Goal: Information Seeking & Learning: Learn about a topic

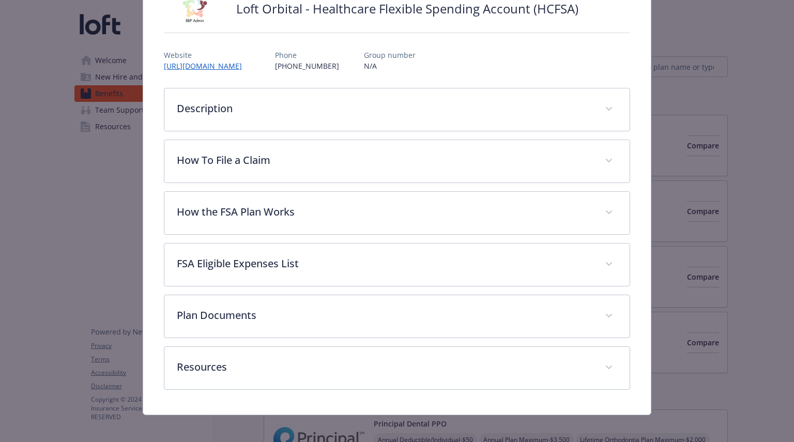
scroll to position [98, 0]
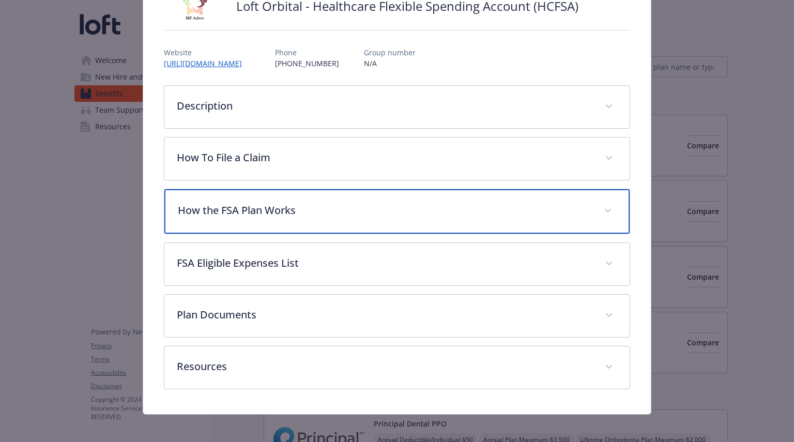
click at [472, 212] on p "How the FSA Plan Works" at bounding box center [384, 211] width 413 height 16
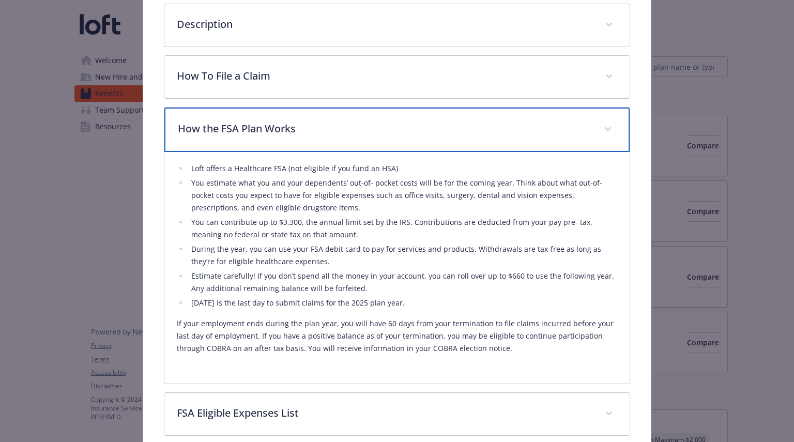
scroll to position [181, 0]
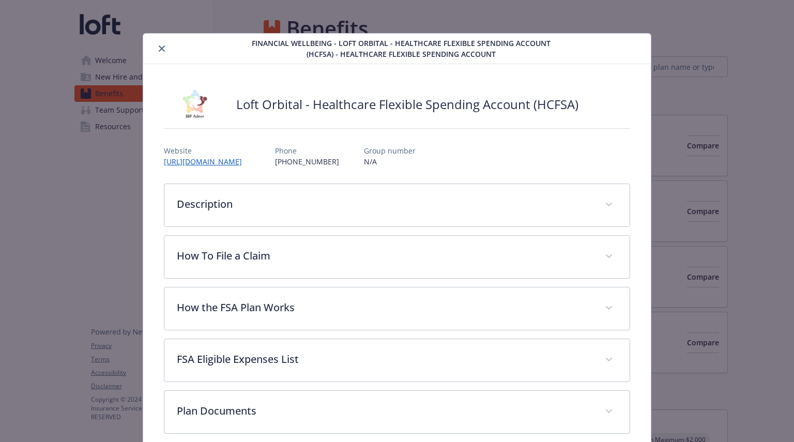
scroll to position [31, 0]
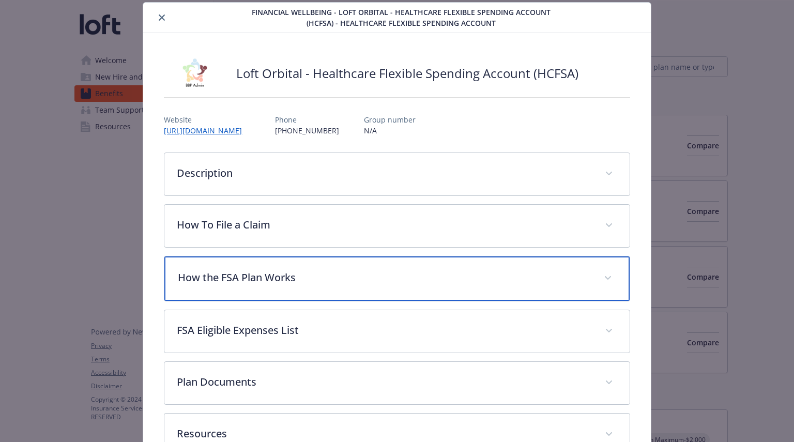
click at [432, 267] on div "How the FSA Plan Works" at bounding box center [396, 278] width 465 height 44
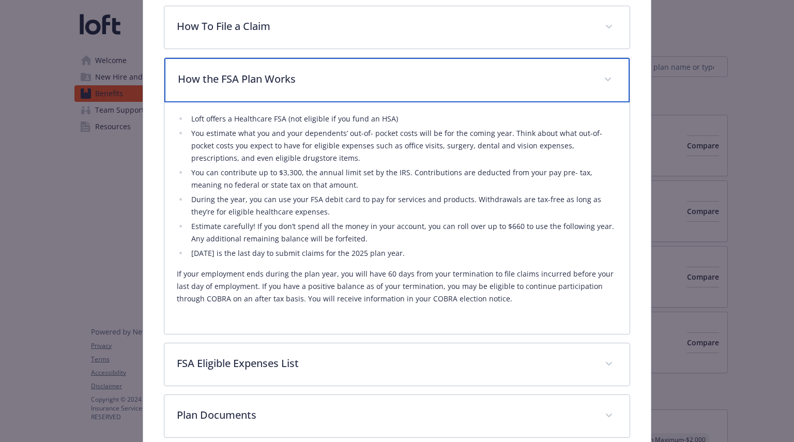
scroll to position [232, 0]
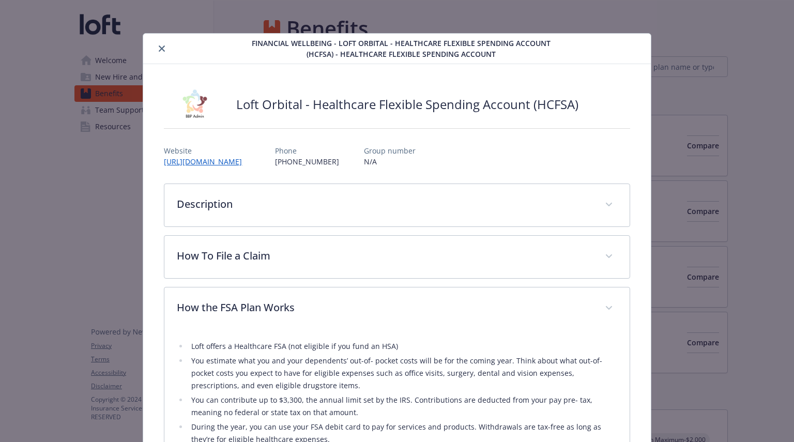
click at [166, 52] on div "details for plan Financial Wellbeing - Loft Orbital - Healthcare Flexible Spend…" at bounding box center [199, 48] width 104 height 12
click at [159, 48] on icon "close" at bounding box center [162, 48] width 6 height 6
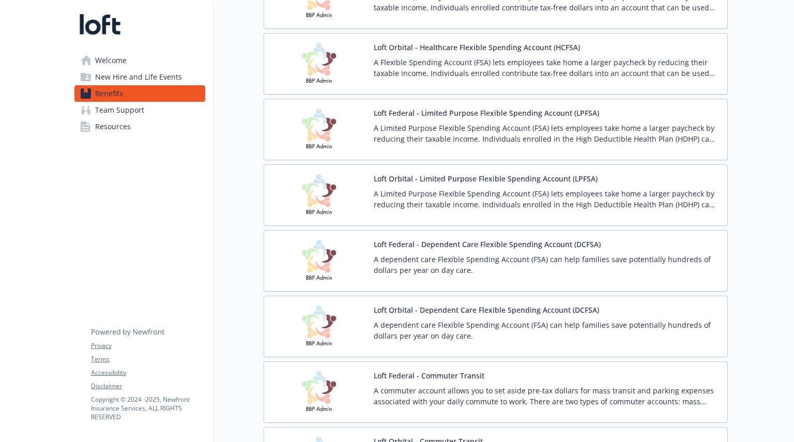
scroll to position [1329, 0]
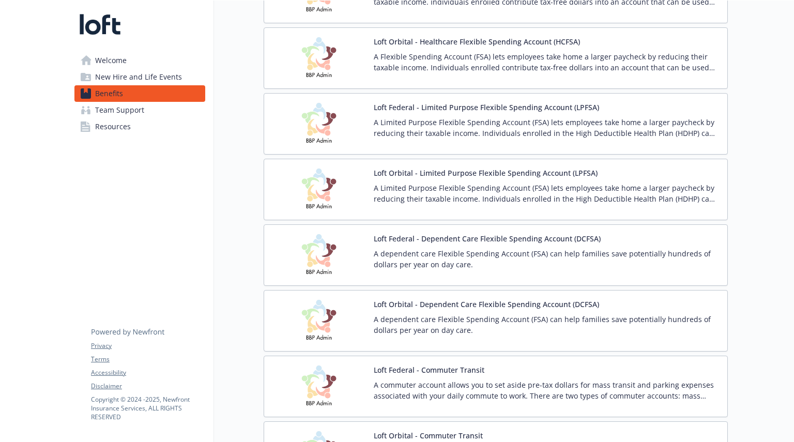
click at [401, 251] on p "A dependent care Flexible Spending Account (FSA) can help families save potenti…" at bounding box center [546, 259] width 345 height 22
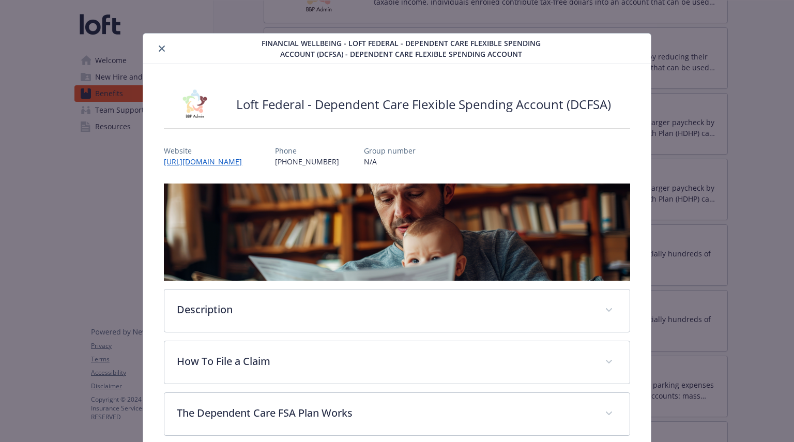
scroll to position [31, 0]
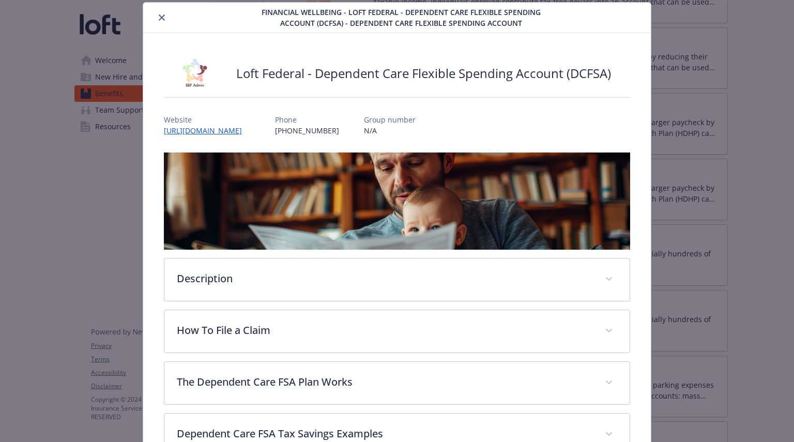
click at [159, 17] on icon "close" at bounding box center [162, 17] width 6 height 6
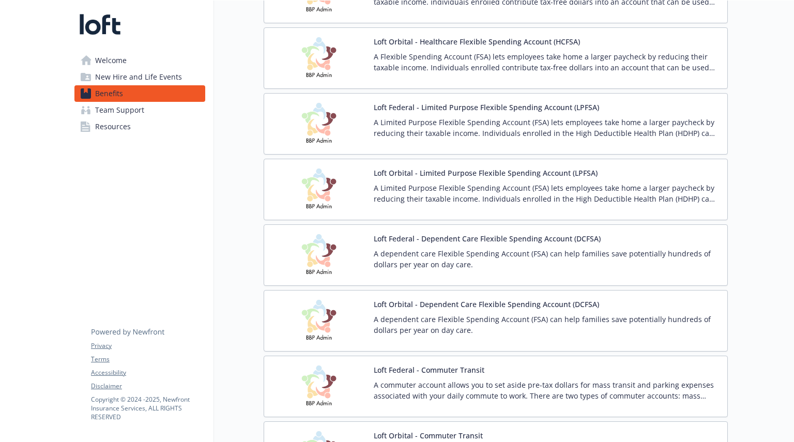
click at [385, 314] on p "A dependent care Flexible Spending Account (FSA) can help families save potenti…" at bounding box center [546, 325] width 345 height 22
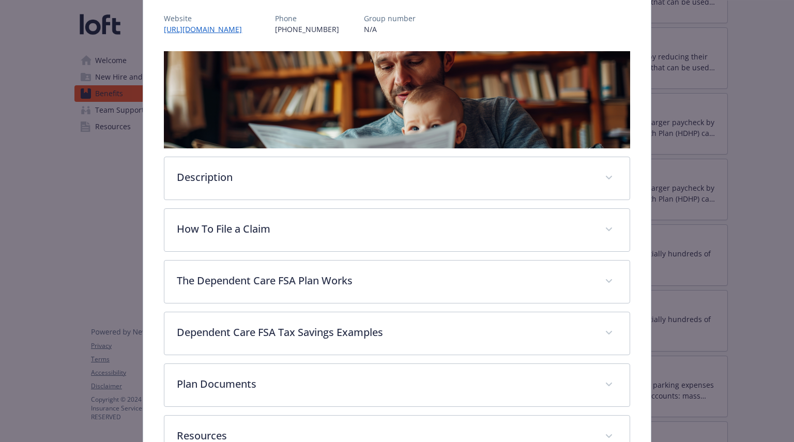
scroll to position [203, 0]
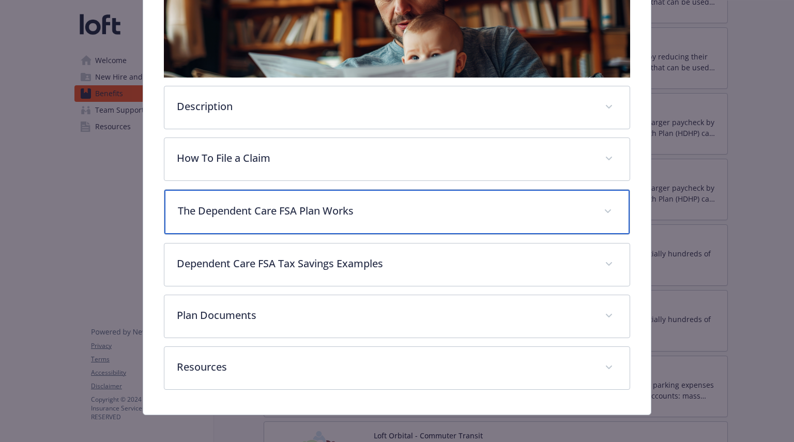
click at [434, 218] on div "The Dependent Care FSA Plan Works" at bounding box center [396, 212] width 465 height 44
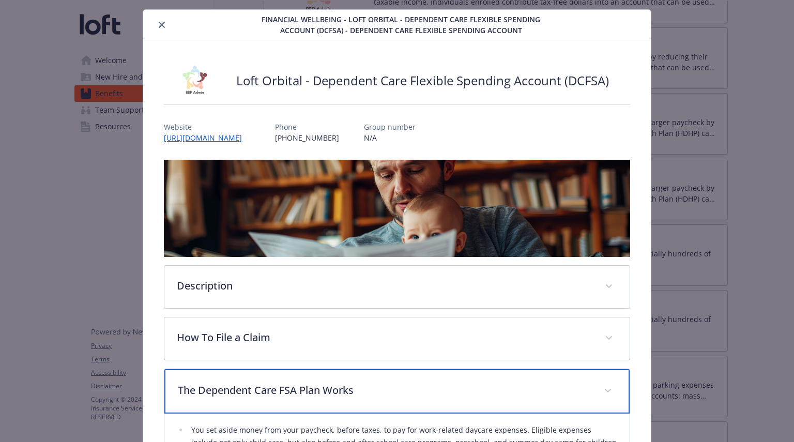
scroll to position [0, 0]
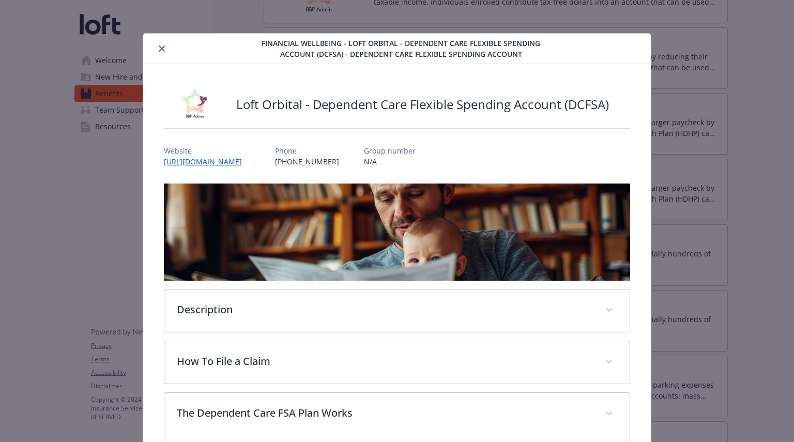
click at [161, 52] on button "close" at bounding box center [162, 48] width 12 height 12
